Goal: Task Accomplishment & Management: Manage account settings

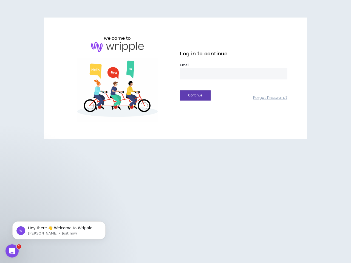
click at [175, 131] on div "welcome to Log in to continue Email * Continue Forgot Password?" at bounding box center [175, 79] width 263 height 122
click at [195, 95] on button "Continue" at bounding box center [195, 95] width 31 height 10
